Goal: Task Accomplishment & Management: Manage account settings

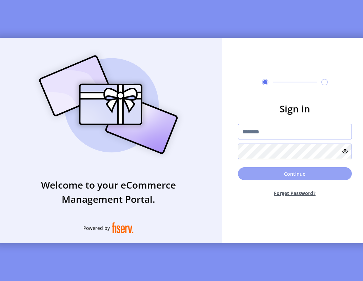
type input "**********"
click at [287, 177] on button "Continue" at bounding box center [295, 174] width 114 height 13
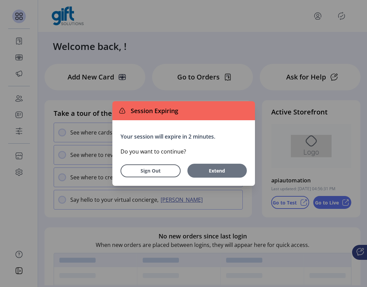
click at [213, 168] on span "Extend" at bounding box center [217, 170] width 53 height 7
